Goal: Information Seeking & Learning: Learn about a topic

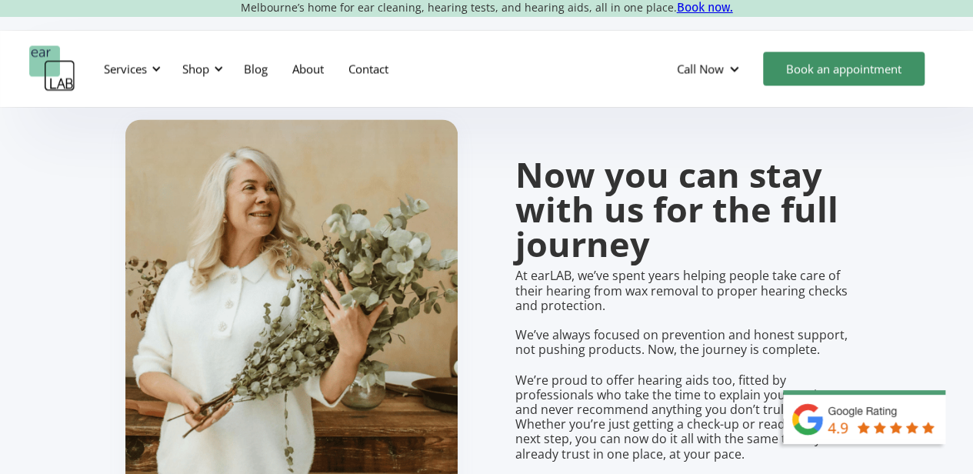
scroll to position [1105, 0]
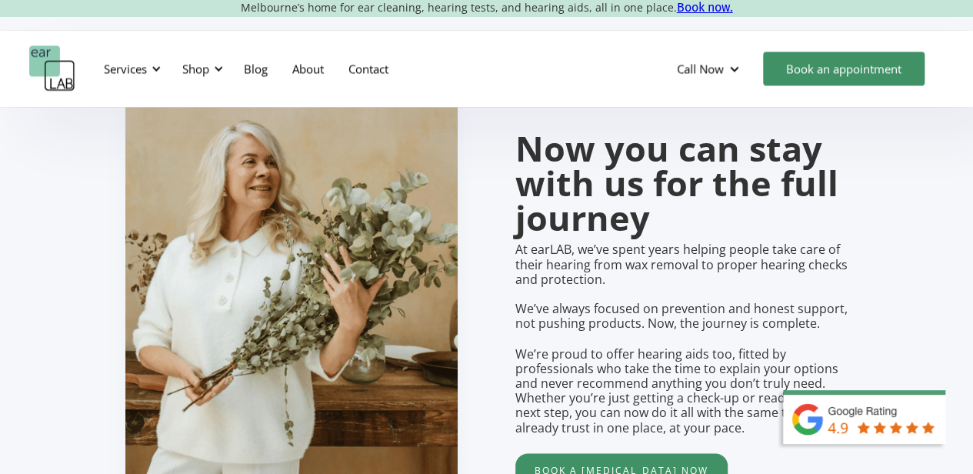
drag, startPoint x: 984, startPoint y: 38, endPoint x: 976, endPoint y: 125, distance: 87.3
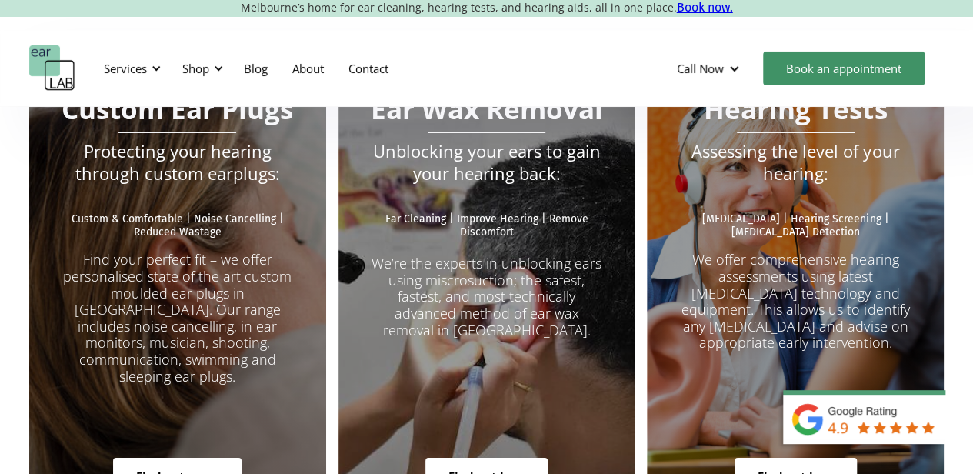
scroll to position [2706, 0]
click at [507, 458] on link "Find out how" at bounding box center [486, 476] width 122 height 37
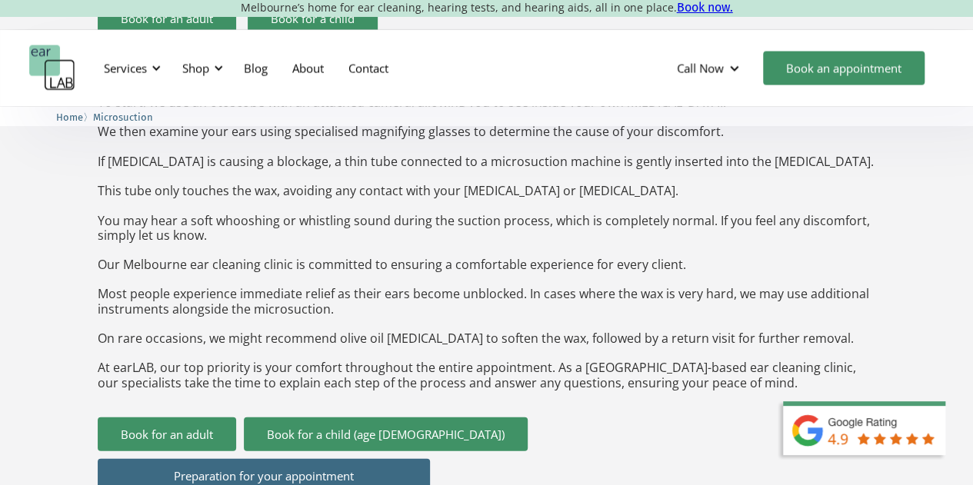
scroll to position [1560, 0]
click at [255, 65] on link "Blog" at bounding box center [256, 68] width 48 height 45
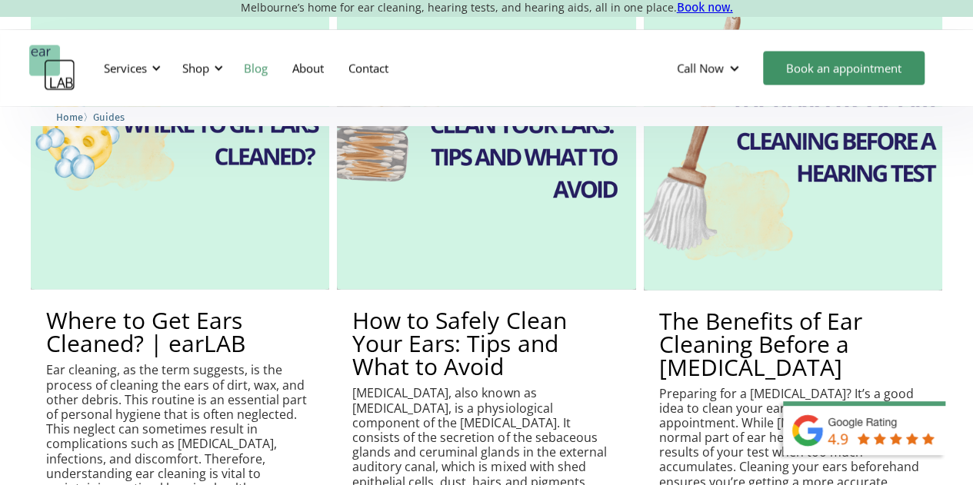
scroll to position [1612, 0]
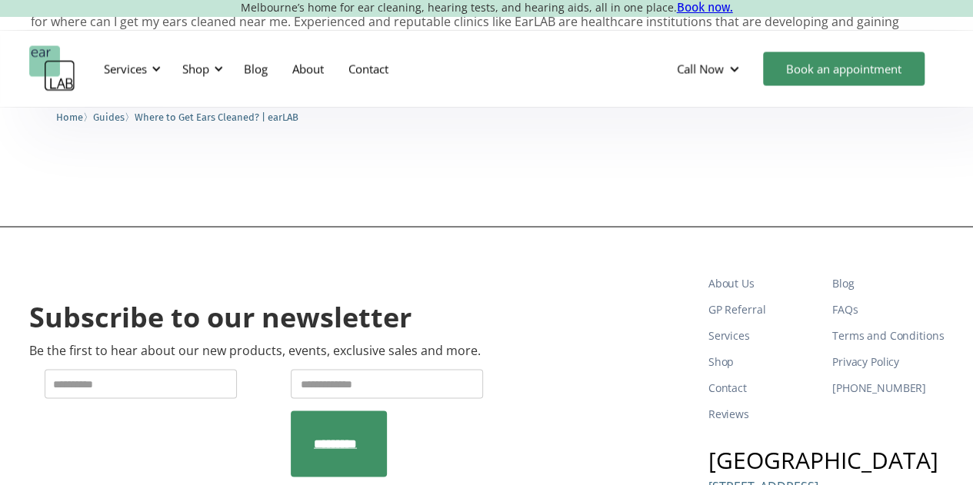
scroll to position [937, 0]
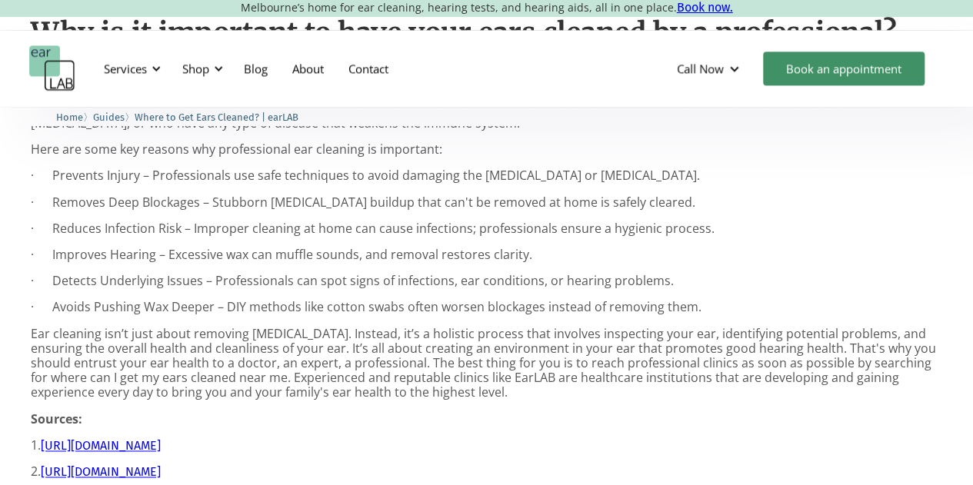
click at [66, 308] on p "· Avoids Pushing Wax Deeper – DIY methods like cotton swabs often worsen blocka…" at bounding box center [487, 307] width 912 height 15
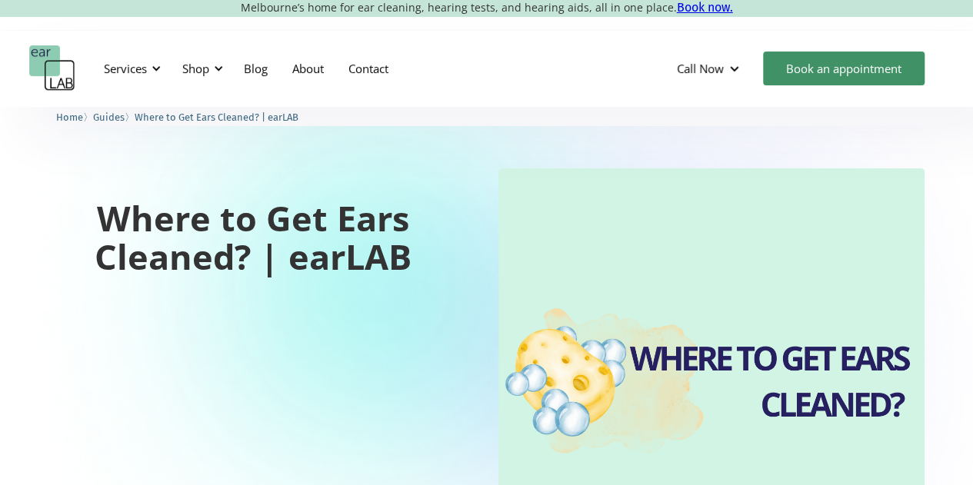
scroll to position [0, 0]
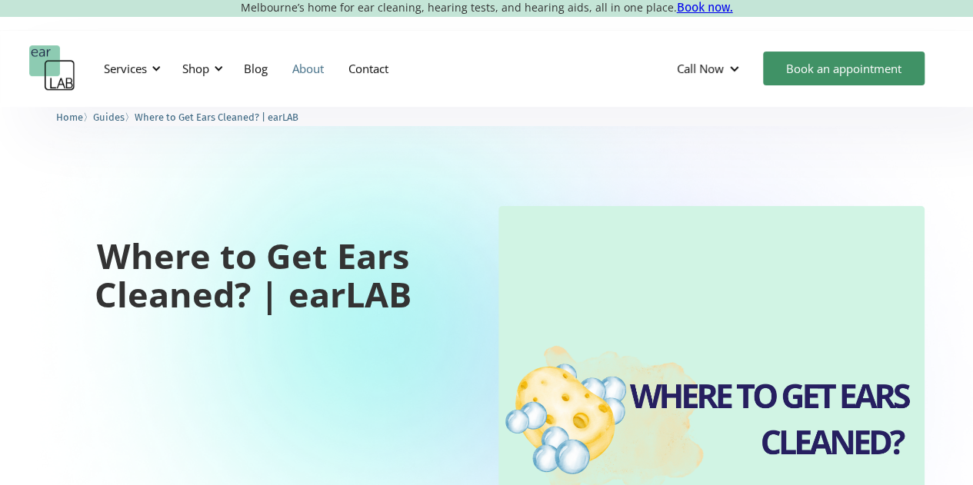
click at [308, 75] on link "About" at bounding box center [308, 68] width 56 height 45
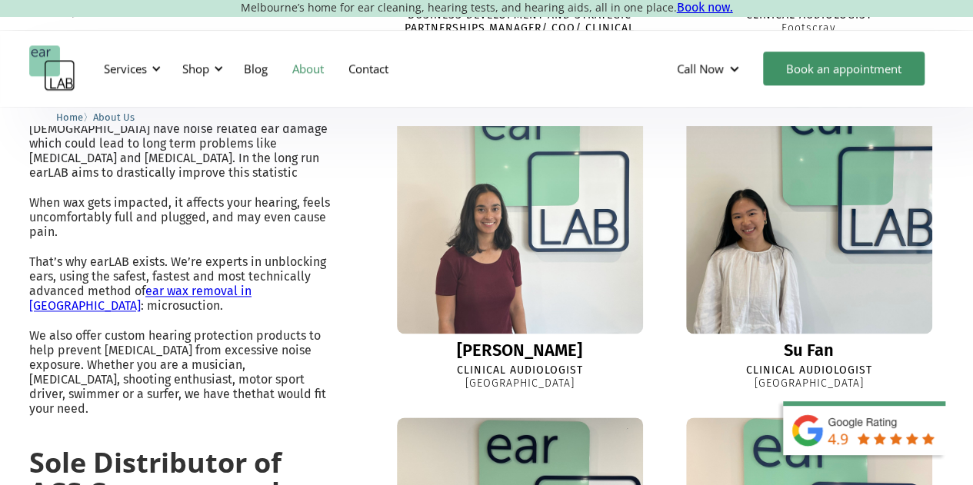
scroll to position [872, 0]
click at [538, 235] on img at bounding box center [520, 211] width 246 height 246
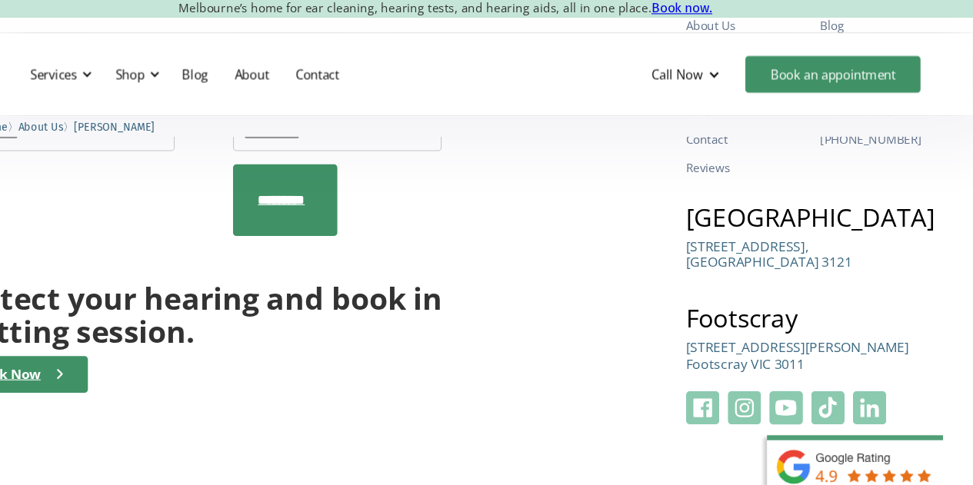
scroll to position [149, 0]
